Goal: Transaction & Acquisition: Purchase product/service

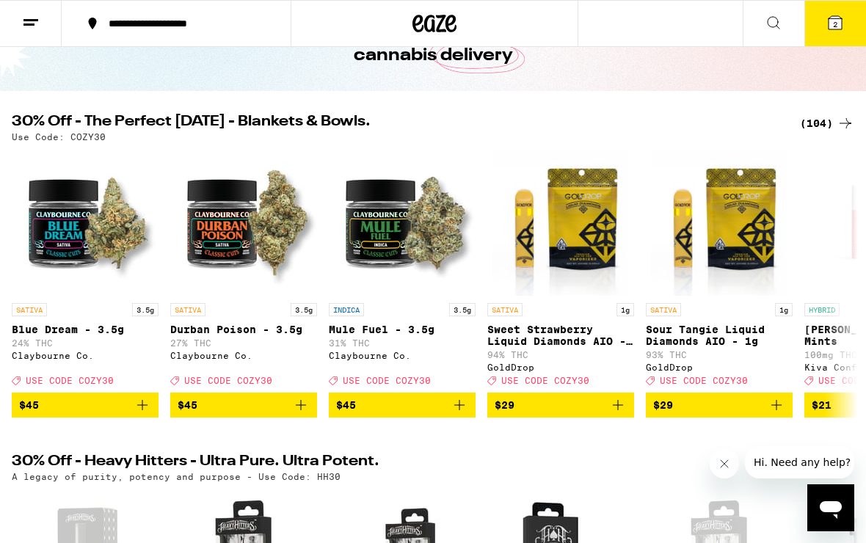
scroll to position [97, 0]
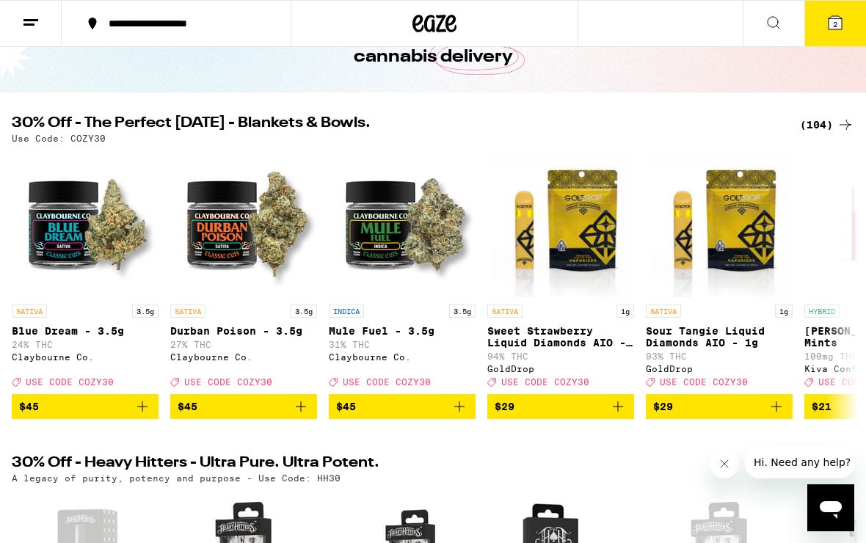
click at [844, 20] on button "2" at bounding box center [835, 23] width 62 height 45
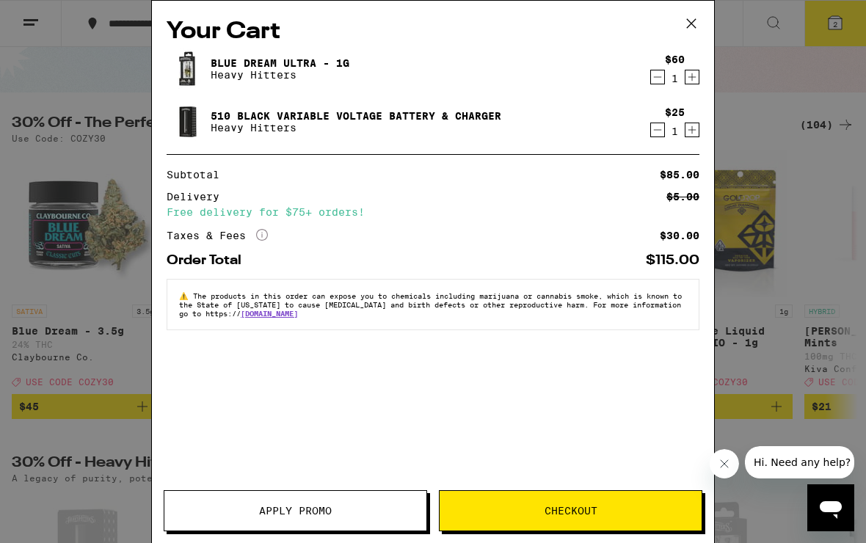
click at [657, 131] on icon "Decrement" at bounding box center [657, 130] width 13 height 18
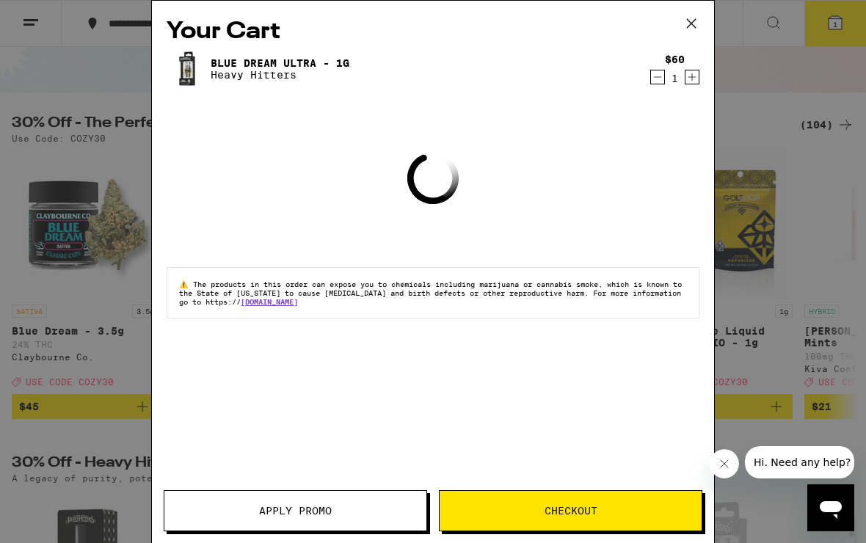
click at [658, 81] on icon "Decrement" at bounding box center [657, 77] width 13 height 18
